Goal: Task Accomplishment & Management: Manage account settings

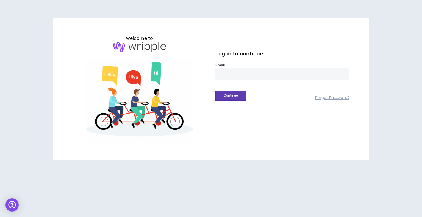
click at [227, 72] on input "email" at bounding box center [282, 74] width 134 height 12
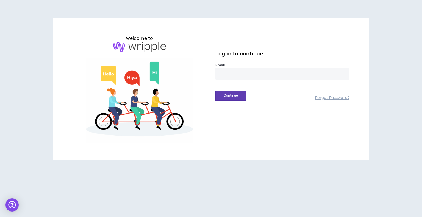
type input "**********"
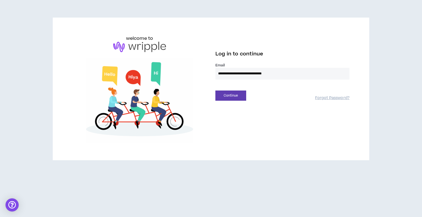
click at [215, 91] on button "Continue" at bounding box center [230, 96] width 31 height 10
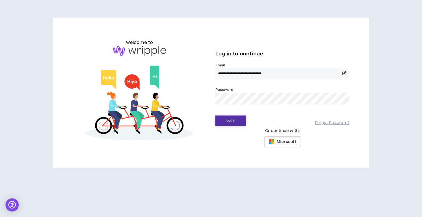
click at [220, 121] on button "Login" at bounding box center [230, 121] width 31 height 10
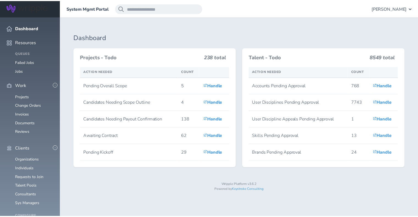
scroll to position [72, 0]
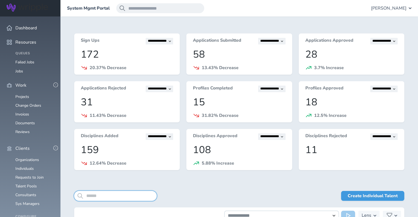
click at [102, 195] on input "search" at bounding box center [115, 196] width 82 height 10
paste input "**********"
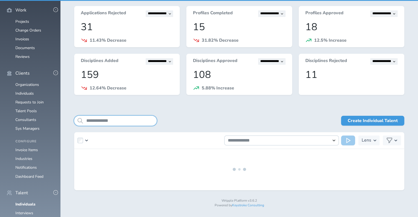
scroll to position [76, 0]
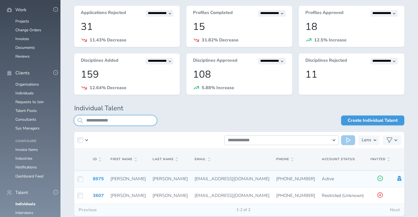
type input "**********"
click at [396, 180] on icon at bounding box center [399, 178] width 6 height 5
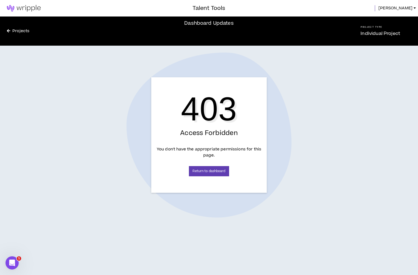
click at [13, 7] on img at bounding box center [24, 8] width 48 height 7
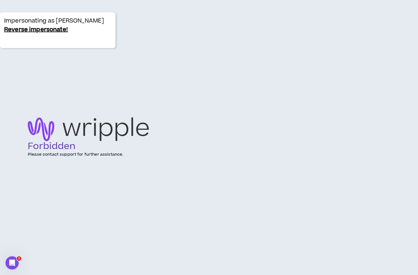
click at [21, 31] on link "Reverse impersonate!" at bounding box center [36, 29] width 64 height 9
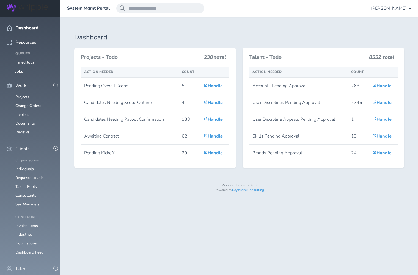
click at [20, 157] on link "Organizations" at bounding box center [27, 159] width 24 height 5
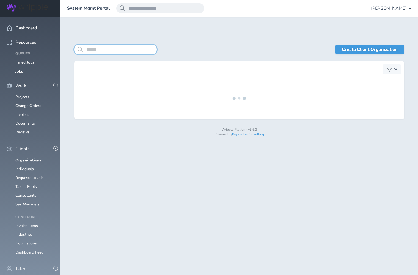
click at [130, 50] on input "search" at bounding box center [115, 50] width 82 height 10
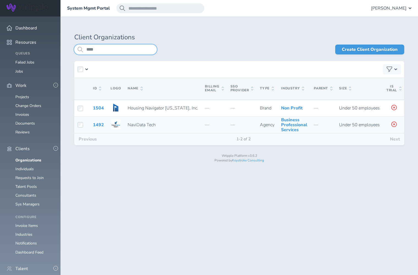
type input "****"
click at [96, 132] on td "1492" at bounding box center [99, 124] width 18 height 17
click at [100, 126] on link "1492" at bounding box center [98, 125] width 11 height 6
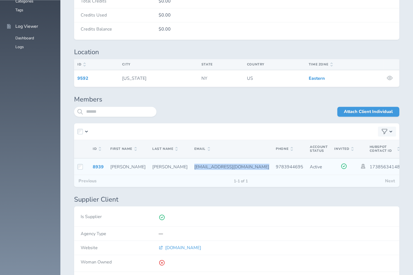
drag, startPoint x: 151, startPoint y: 160, endPoint x: 205, endPoint y: 157, distance: 54.5
click at [205, 158] on tr "8939 Neel Golikeri info@navidatatech.com 9783944695 Active 17385634148 2025-06-…" at bounding box center [360, 166] width 573 height 17
copy span "info@navidatatech.com"
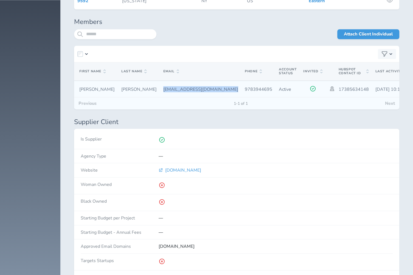
scroll to position [0, 31]
click at [329, 86] on icon at bounding box center [332, 88] width 6 height 5
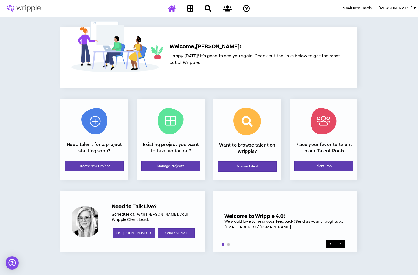
click at [409, 10] on span "[PERSON_NAME]" at bounding box center [395, 8] width 34 height 6
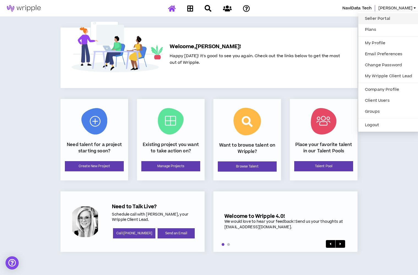
click at [373, 20] on link "Seller Portal" at bounding box center [388, 19] width 54 height 8
select select "*"
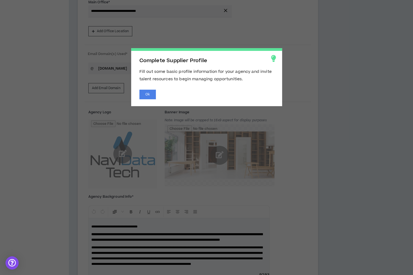
scroll to position [132, 0]
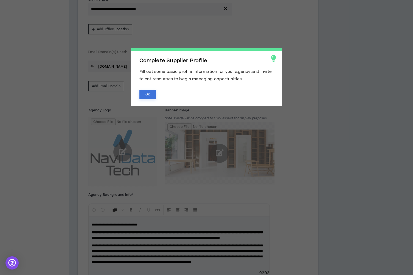
click at [146, 92] on button "Ok" at bounding box center [148, 95] width 16 height 10
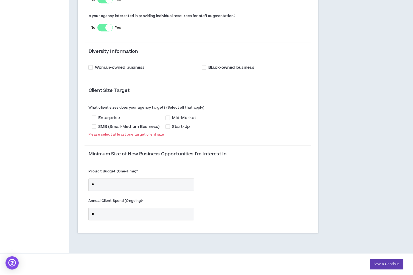
scroll to position [469, 0]
